Goal: Task Accomplishment & Management: Manage account settings

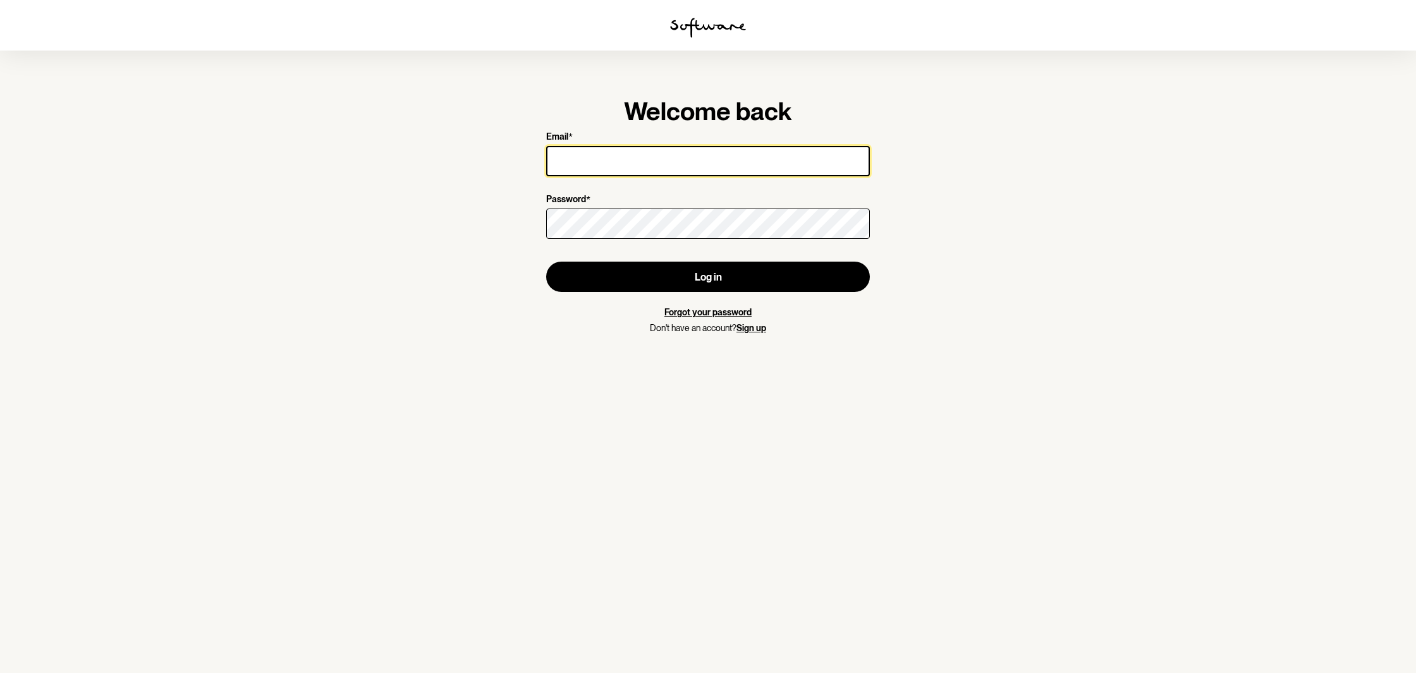
type input "[EMAIL_ADDRESS][DOMAIN_NAME]"
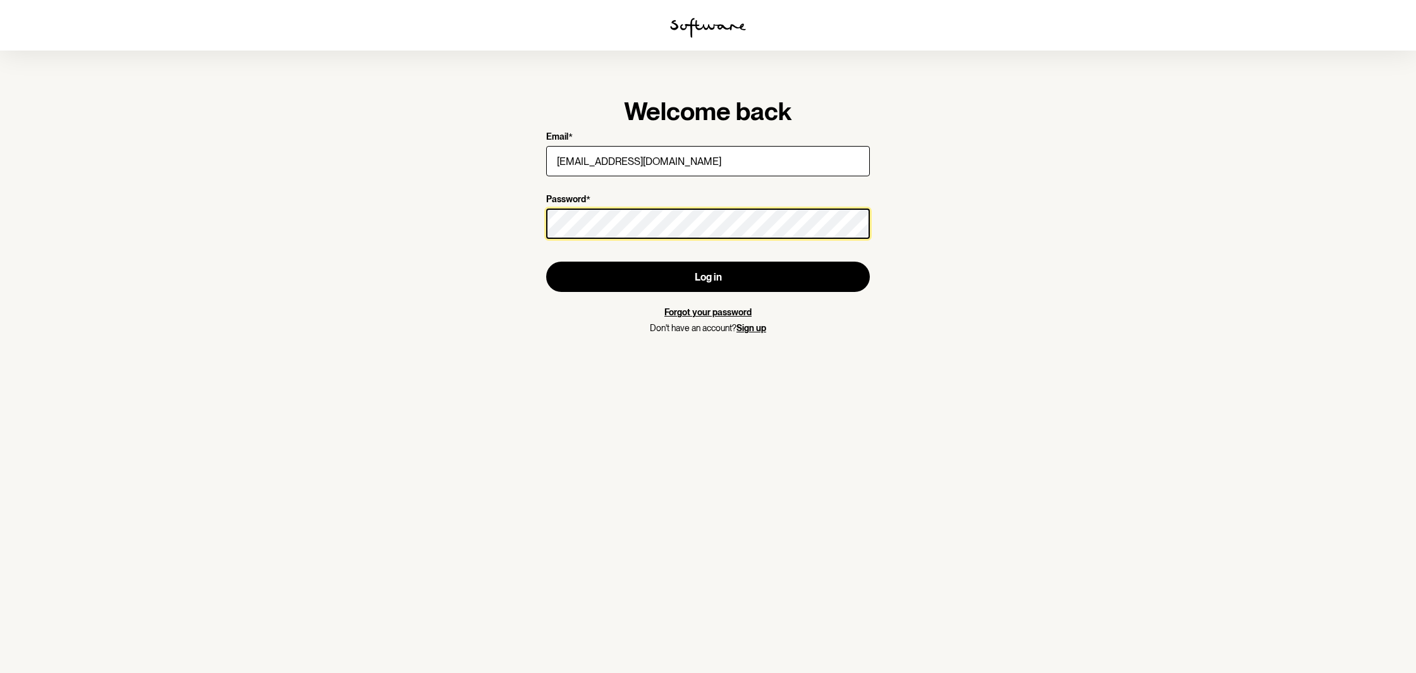
click at [708, 277] on button "Log in" at bounding box center [708, 277] width 324 height 30
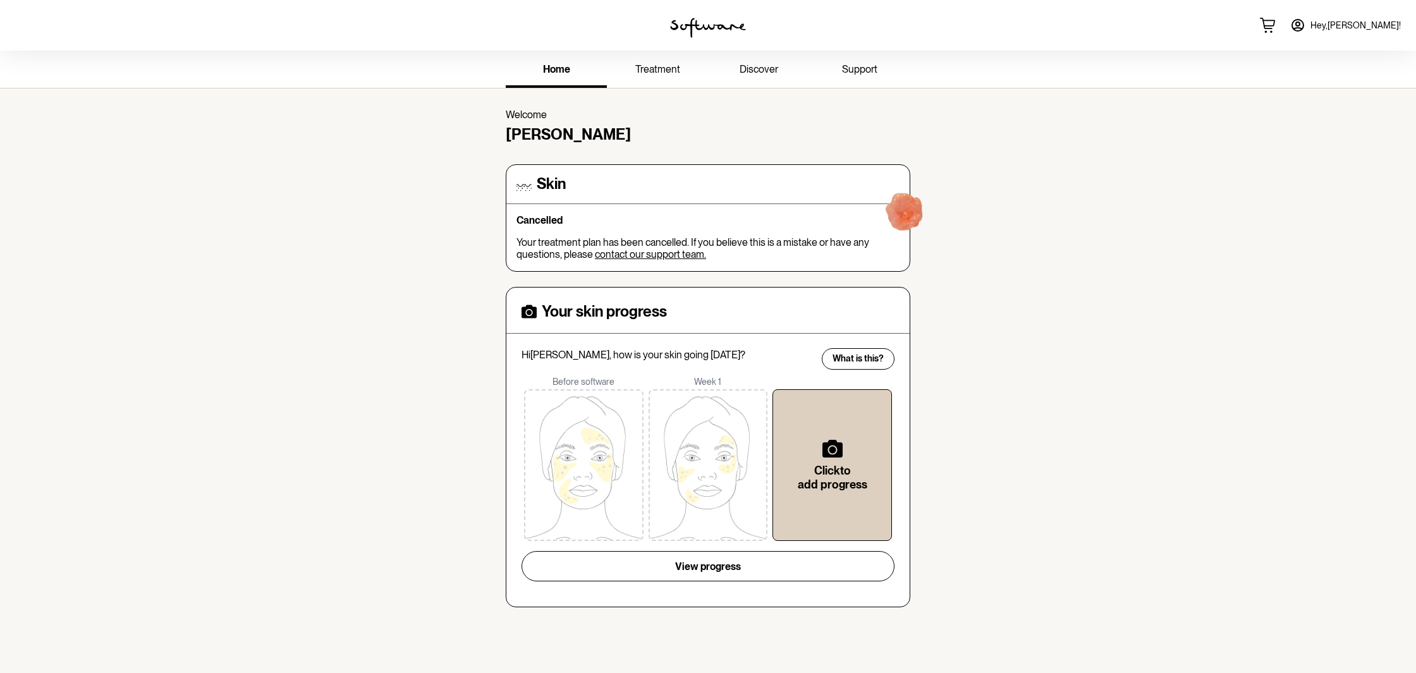
click at [897, 218] on img at bounding box center [905, 215] width 81 height 81
click at [1366, 33] on link "Hey, [PERSON_NAME] !" at bounding box center [1346, 25] width 126 height 30
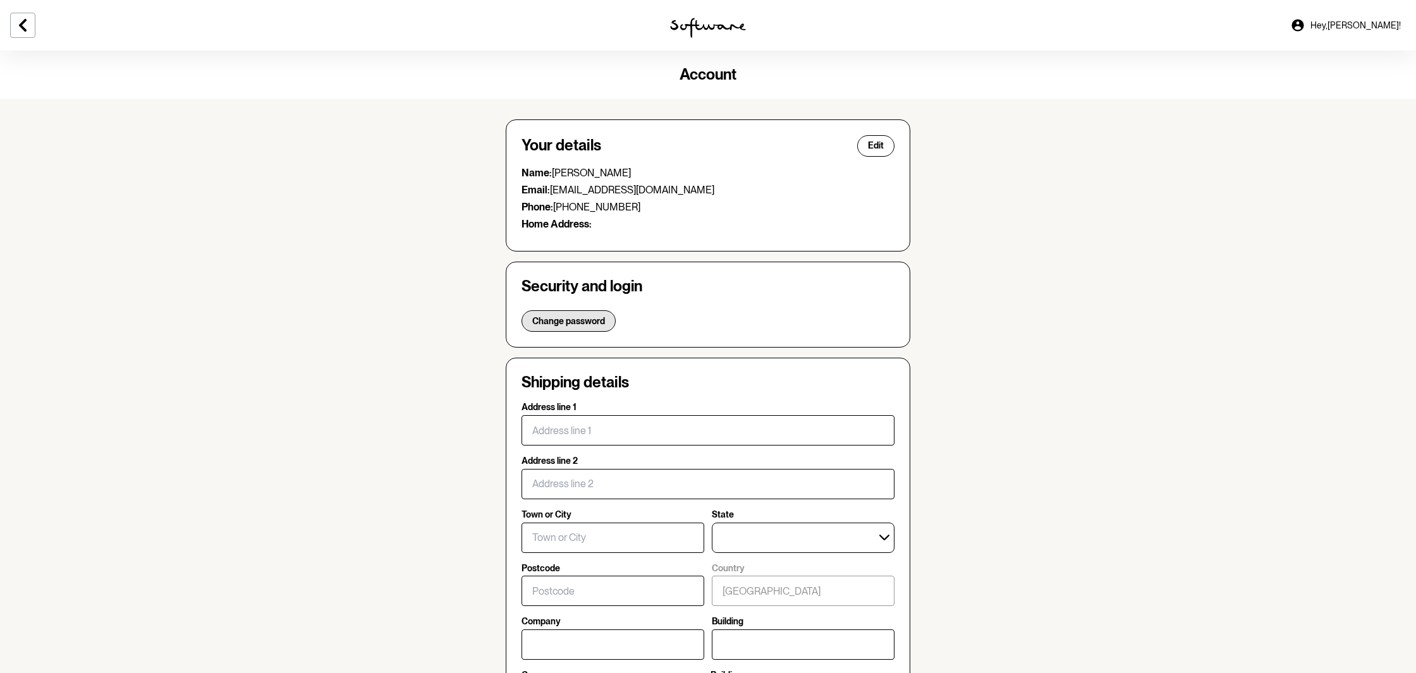
click at [560, 317] on span "Change password" at bounding box center [568, 321] width 73 height 11
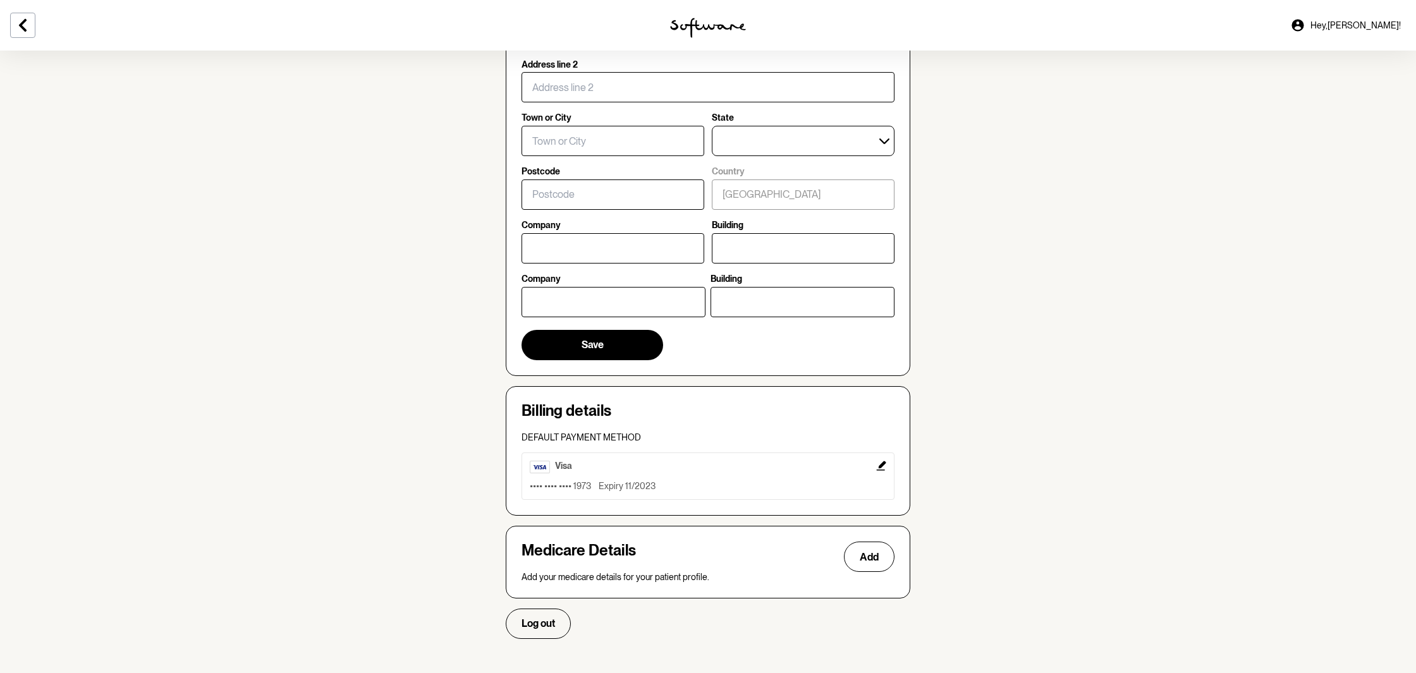
scroll to position [506, 0]
click at [883, 463] on icon "Edit" at bounding box center [880, 467] width 9 height 9
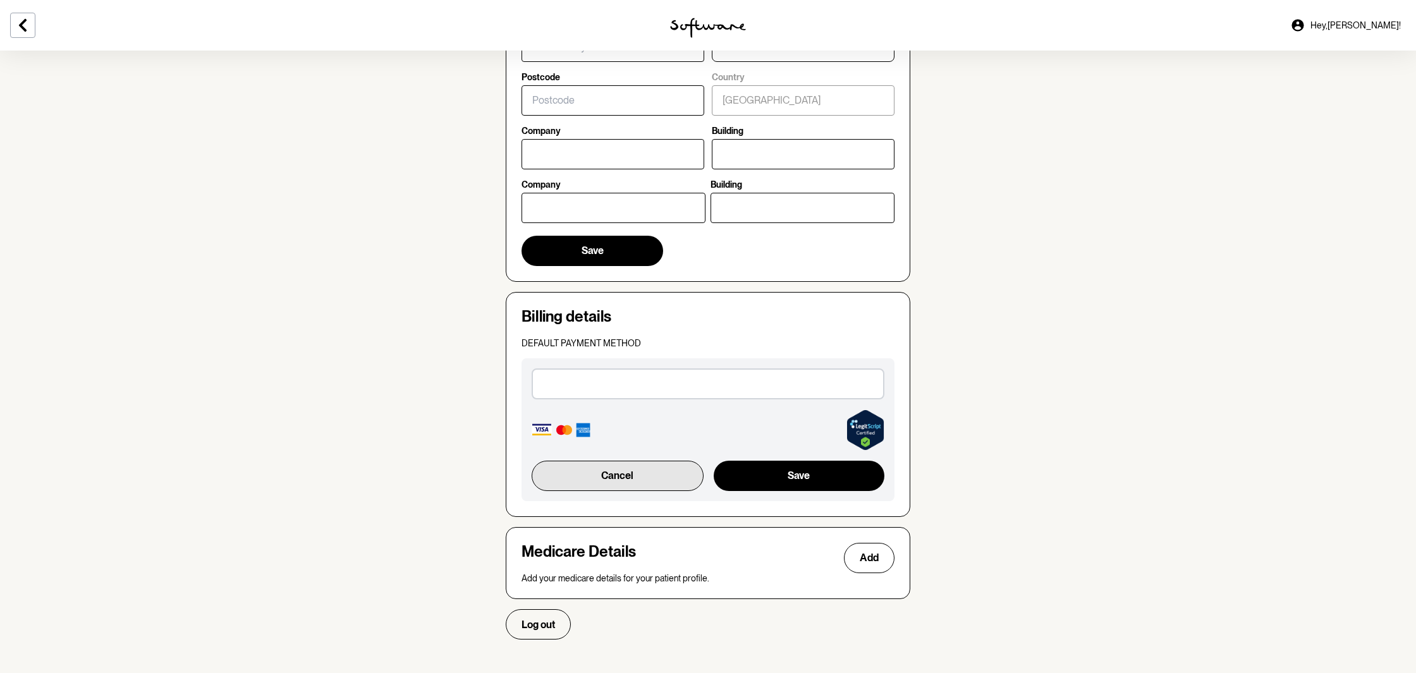
click at [647, 467] on button "Cancel" at bounding box center [618, 476] width 172 height 30
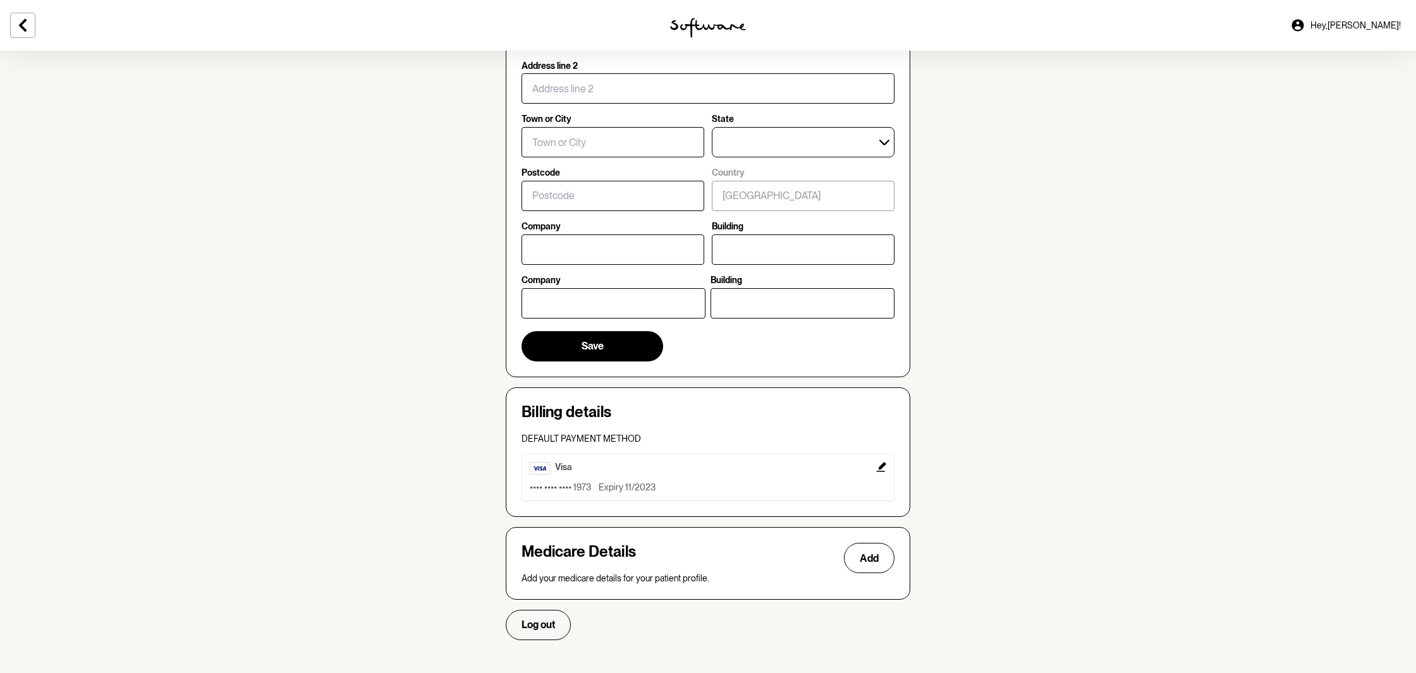
click at [1014, 385] on section "Account Your details Edit Name: [PERSON_NAME] Email: [EMAIL_ADDRESS][DOMAIN_NAM…" at bounding box center [708, 102] width 1416 height 1117
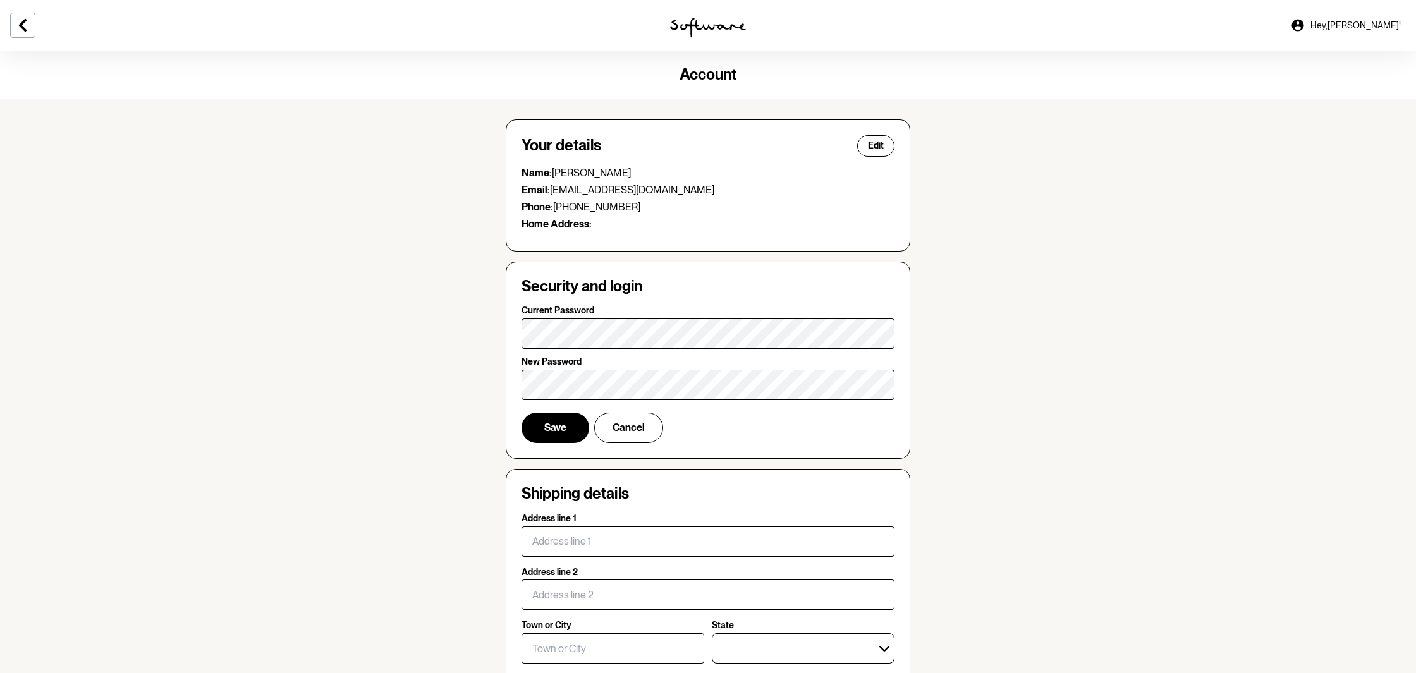
scroll to position [0, 0]
click at [557, 427] on span "Save" at bounding box center [555, 428] width 22 height 12
